Goal: Task Accomplishment & Management: Manage account settings

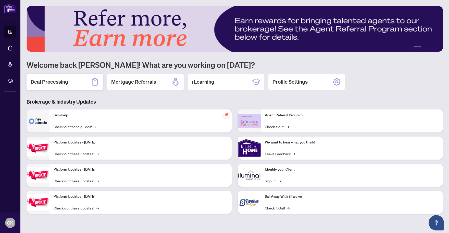
click at [59, 84] on h2 "Deal Processing" at bounding box center [50, 81] width 38 height 7
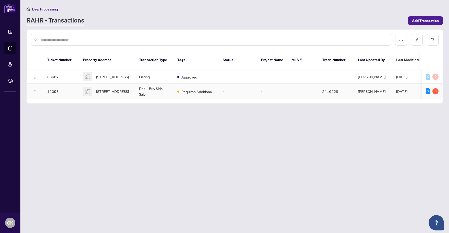
click at [438, 88] on div "3" at bounding box center [436, 91] width 6 height 6
click at [435, 88] on div "3" at bounding box center [436, 91] width 6 height 6
click at [194, 89] on span "Requires Additional Docs" at bounding box center [197, 92] width 33 height 6
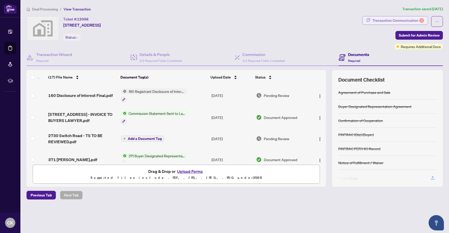
click at [391, 22] on div "Transaction Communication 3" at bounding box center [399, 20] width 52 height 8
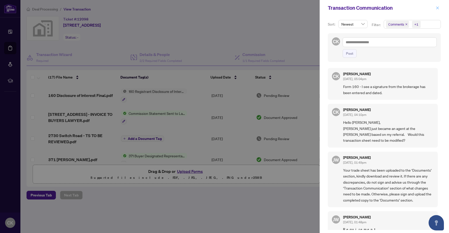
click at [437, 7] on icon "close" at bounding box center [438, 8] width 4 height 4
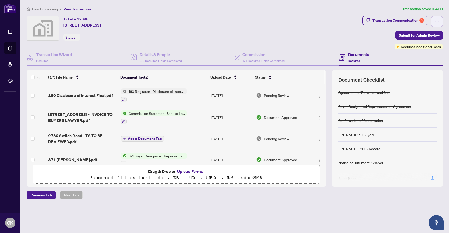
click at [437, 22] on icon "ellipsis" at bounding box center [437, 22] width 4 height 4
click at [346, 41] on div "Ticket #: [STREET_ADDRESS] Status: -" at bounding box center [194, 32] width 336 height 33
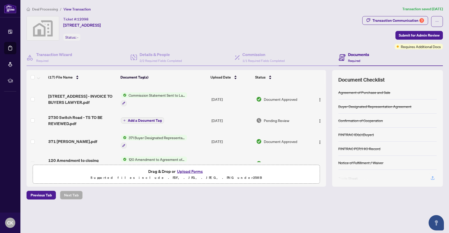
scroll to position [26, 0]
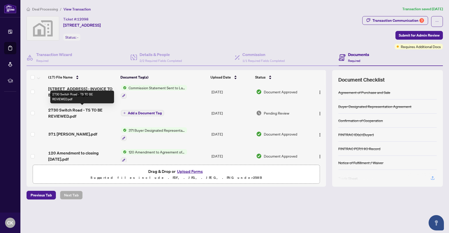
click at [68, 109] on span "2730 Switch Road - TS TO BE REVIEWED.pdf" at bounding box center [82, 113] width 68 height 12
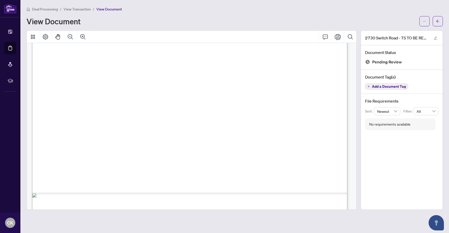
scroll to position [253, 0]
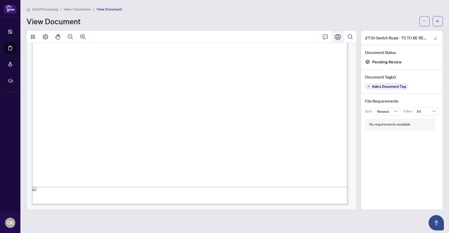
click at [338, 35] on icon "Print" at bounding box center [338, 37] width 6 height 6
click at [440, 22] on button "button" at bounding box center [438, 21] width 10 height 10
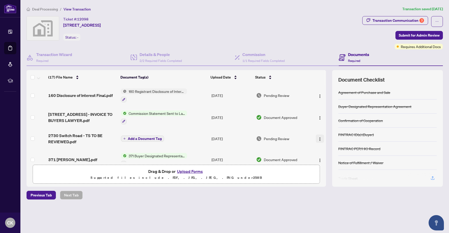
click at [318, 137] on img "button" at bounding box center [320, 139] width 4 height 4
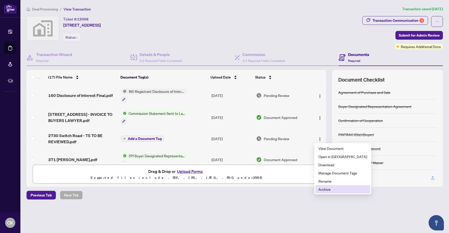
click at [326, 187] on span "Archive" at bounding box center [343, 189] width 49 height 6
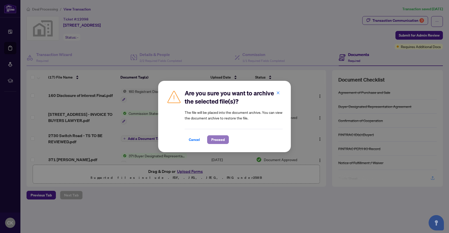
click at [219, 139] on span "Proceed" at bounding box center [218, 139] width 14 height 8
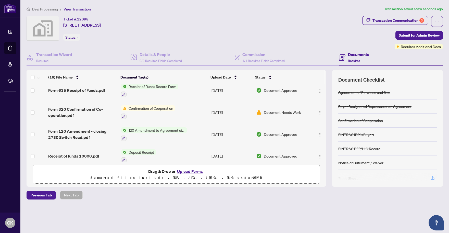
scroll to position [221, 0]
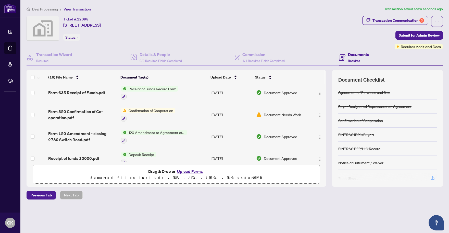
click at [272, 112] on span "Document Needs Work" at bounding box center [282, 115] width 37 height 6
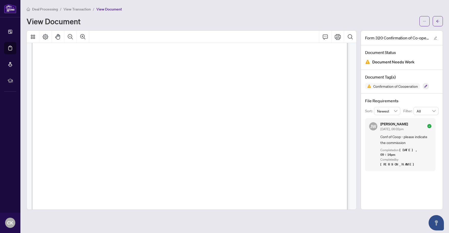
scroll to position [187, 0]
click at [440, 18] on button "button" at bounding box center [438, 21] width 10 height 10
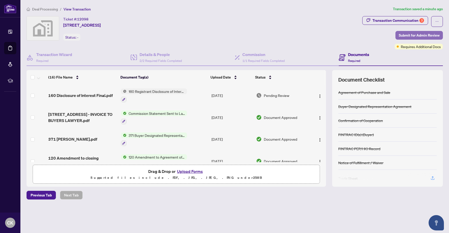
click at [413, 34] on span "Submit for Admin Review" at bounding box center [419, 35] width 41 height 8
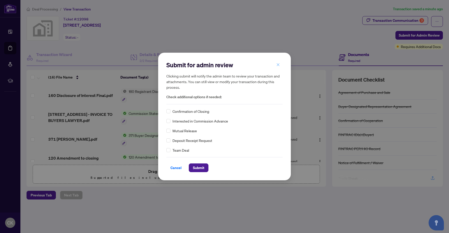
click at [279, 64] on icon "close" at bounding box center [278, 65] width 4 height 4
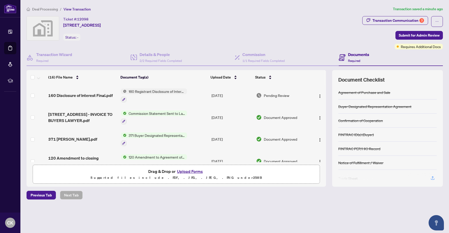
click at [187, 170] on button "Upload Forms" at bounding box center [190, 171] width 29 height 7
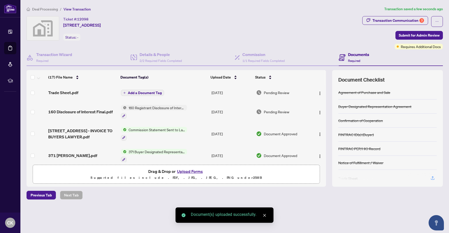
click at [135, 91] on span "Add a Document Tag" at bounding box center [145, 93] width 34 height 4
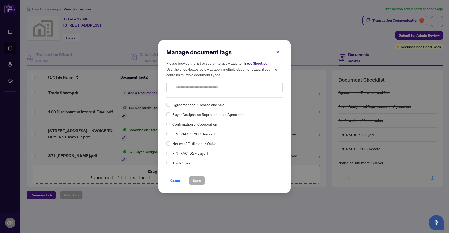
click at [188, 88] on input "text" at bounding box center [227, 87] width 103 height 6
type input "*****"
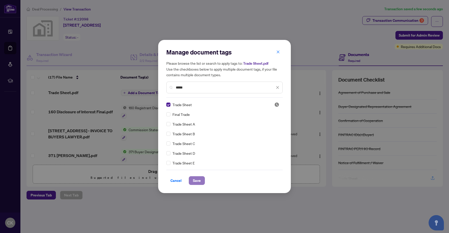
click at [198, 178] on span "Save" at bounding box center [197, 180] width 8 height 8
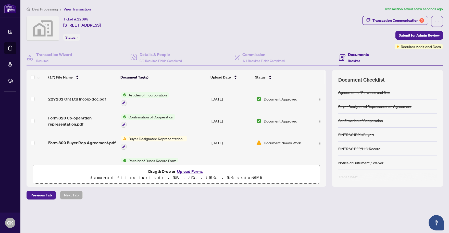
scroll to position [153, 0]
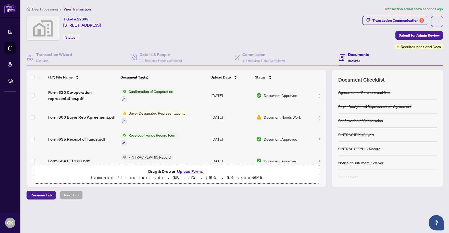
click at [269, 115] on span "Document Needs Work" at bounding box center [282, 117] width 37 height 6
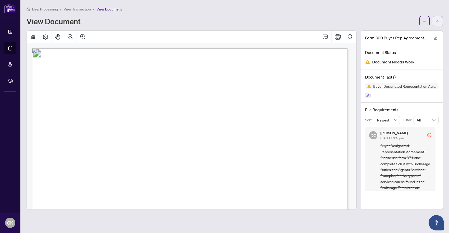
click at [438, 21] on icon "arrow-left" at bounding box center [438, 21] width 3 height 3
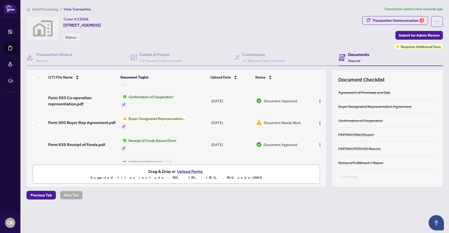
scroll to position [153, 0]
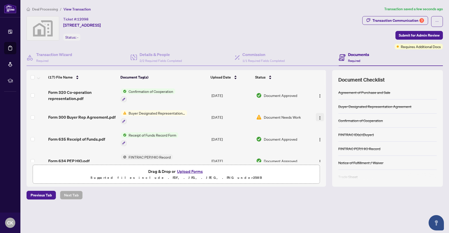
click at [319, 116] on img "button" at bounding box center [320, 118] width 4 height 4
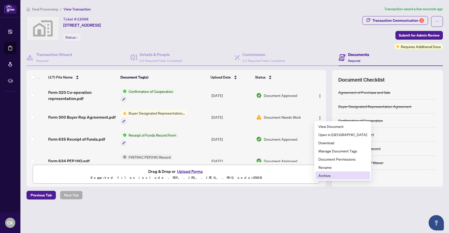
click at [326, 175] on span "Archive" at bounding box center [343, 175] width 49 height 6
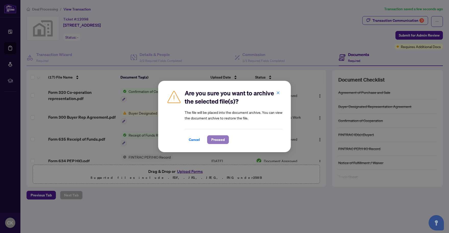
click at [214, 140] on span "Proceed" at bounding box center [218, 139] width 14 height 8
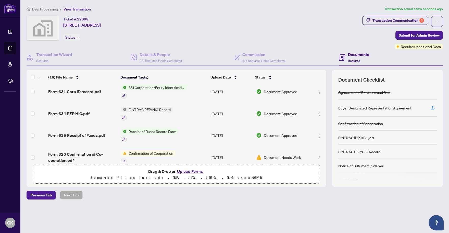
scroll to position [204, 0]
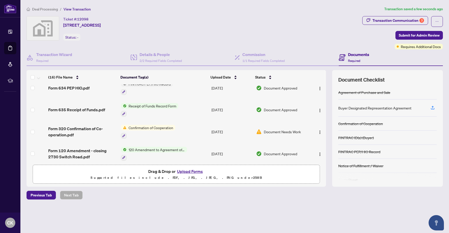
click at [274, 131] on span "Document Needs Work" at bounding box center [282, 132] width 37 height 6
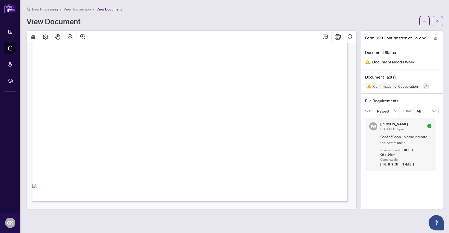
scroll to position [255, 0]
click at [437, 20] on icon "arrow-left" at bounding box center [438, 21] width 4 height 4
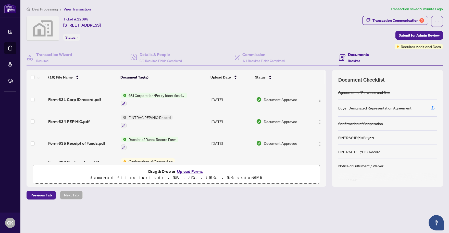
scroll to position [204, 0]
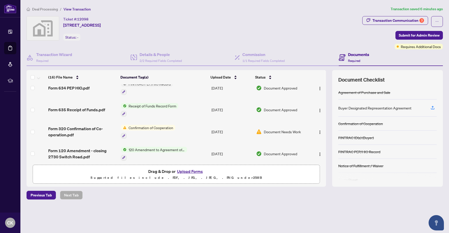
click at [189, 169] on button "Upload Forms" at bounding box center [190, 171] width 29 height 7
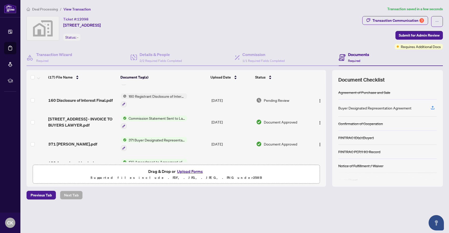
scroll to position [0, 0]
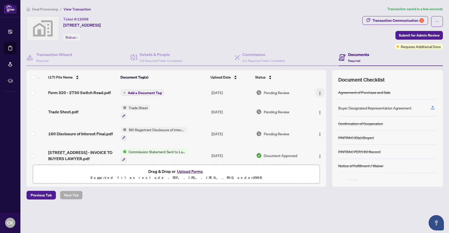
click at [318, 91] on img "button" at bounding box center [320, 93] width 4 height 4
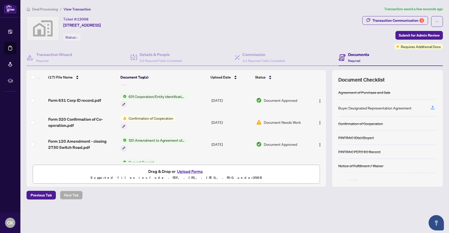
scroll to position [238, 0]
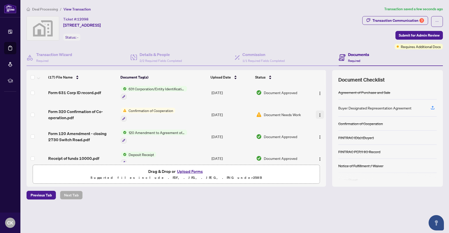
click at [320, 113] on img "button" at bounding box center [320, 115] width 4 height 4
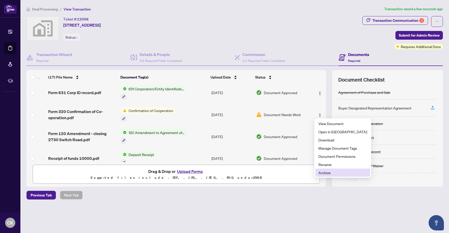
click at [324, 176] on li "Archive" at bounding box center [343, 172] width 55 height 8
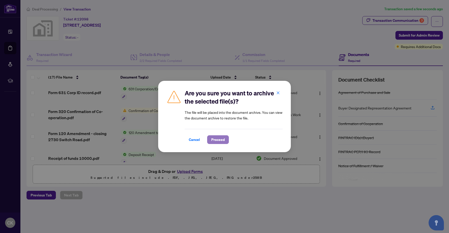
click at [216, 140] on span "Proceed" at bounding box center [218, 139] width 14 height 8
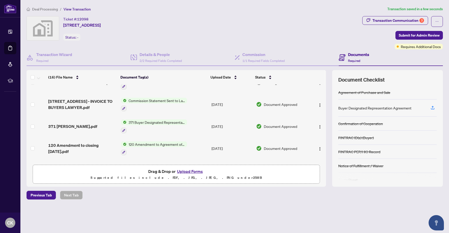
scroll to position [0, 0]
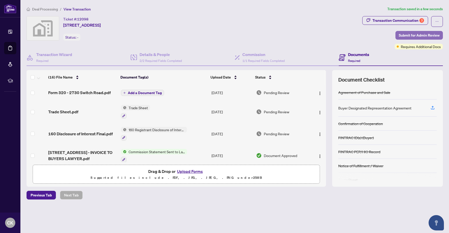
click at [415, 33] on span "Submit for Admin Review" at bounding box center [419, 35] width 41 height 8
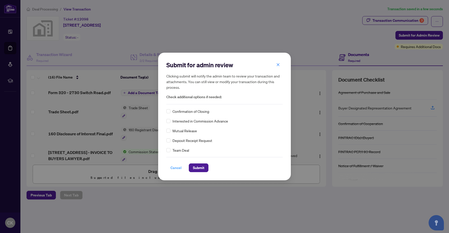
click at [174, 168] on span "Cancel" at bounding box center [176, 167] width 11 height 8
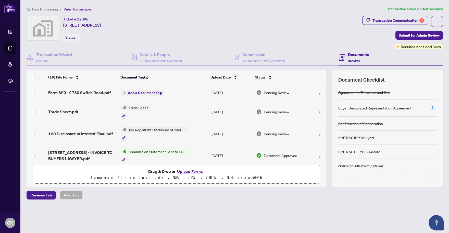
click at [189, 35] on div "Ticket #: [STREET_ADDRESS] Status: -" at bounding box center [194, 28] width 334 height 25
